Goal: Task Accomplishment & Management: Manage account settings

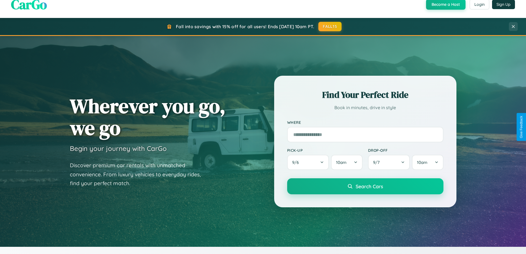
scroll to position [238, 0]
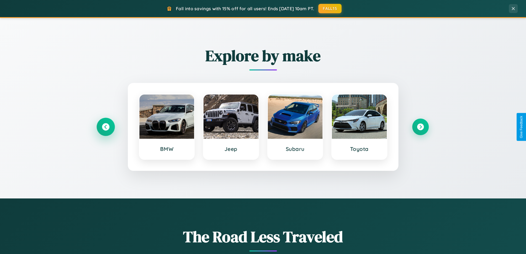
click at [105, 127] on icon at bounding box center [105, 126] width 7 height 7
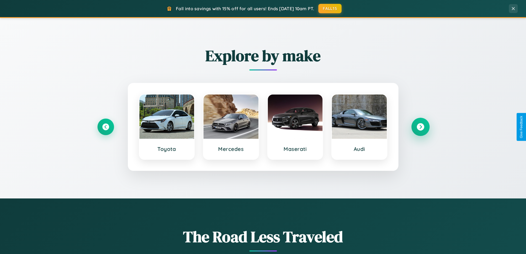
click at [420, 127] on icon at bounding box center [420, 126] width 7 height 7
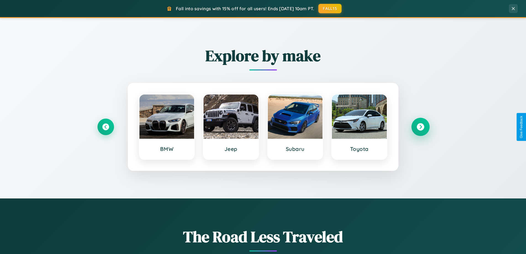
click at [420, 127] on icon at bounding box center [420, 126] width 7 height 7
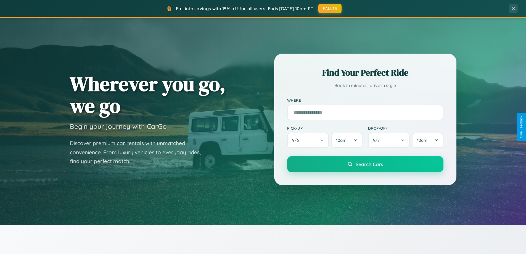
scroll to position [0, 0]
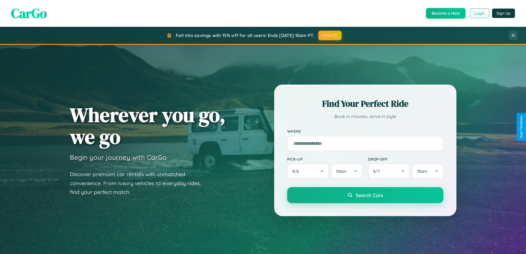
click at [479, 13] on button "Login" at bounding box center [480, 13] width 20 height 10
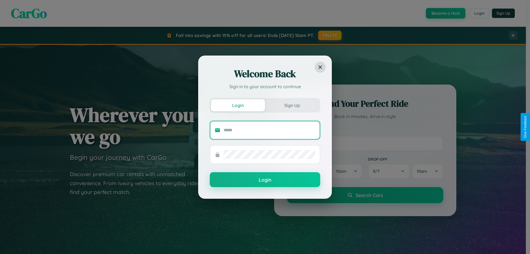
click at [269, 130] on input "text" at bounding box center [270, 130] width 92 height 9
type input "**********"
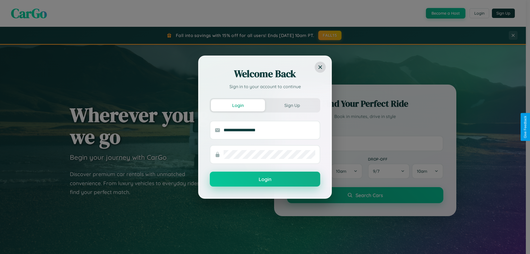
click at [265, 179] on button "Login" at bounding box center [265, 178] width 110 height 15
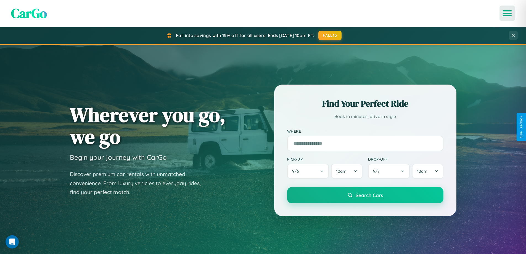
click at [507, 13] on icon "Open menu" at bounding box center [507, 13] width 8 height 5
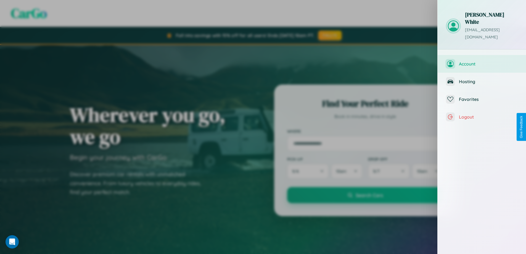
click at [482, 61] on span "Account" at bounding box center [488, 64] width 59 height 6
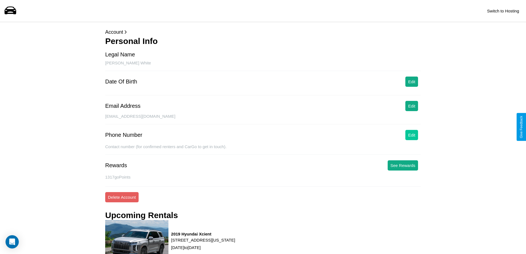
click at [412, 135] on button "Edit" at bounding box center [411, 135] width 13 height 10
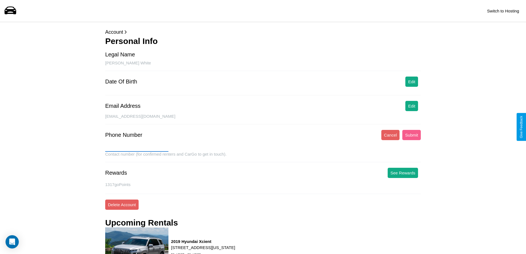
click at [137, 147] on input "text" at bounding box center [136, 147] width 63 height 9
type input "**********"
click at [411, 135] on button "Submit" at bounding box center [411, 135] width 18 height 10
